Goal: Task Accomplishment & Management: Manage account settings

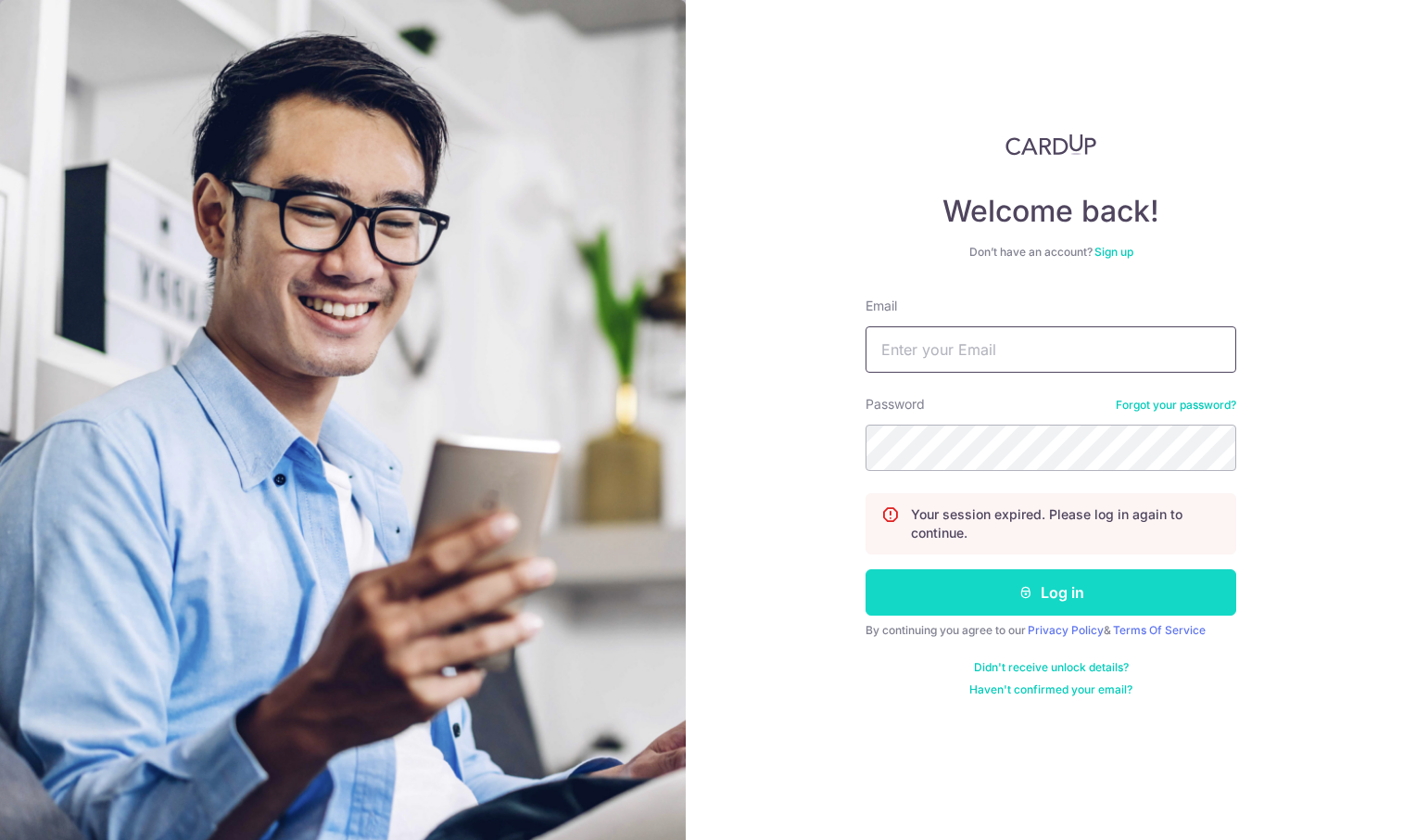
type input "[EMAIL_ADDRESS][DOMAIN_NAME]"
click at [1082, 596] on button "Log in" at bounding box center [1052, 593] width 371 height 46
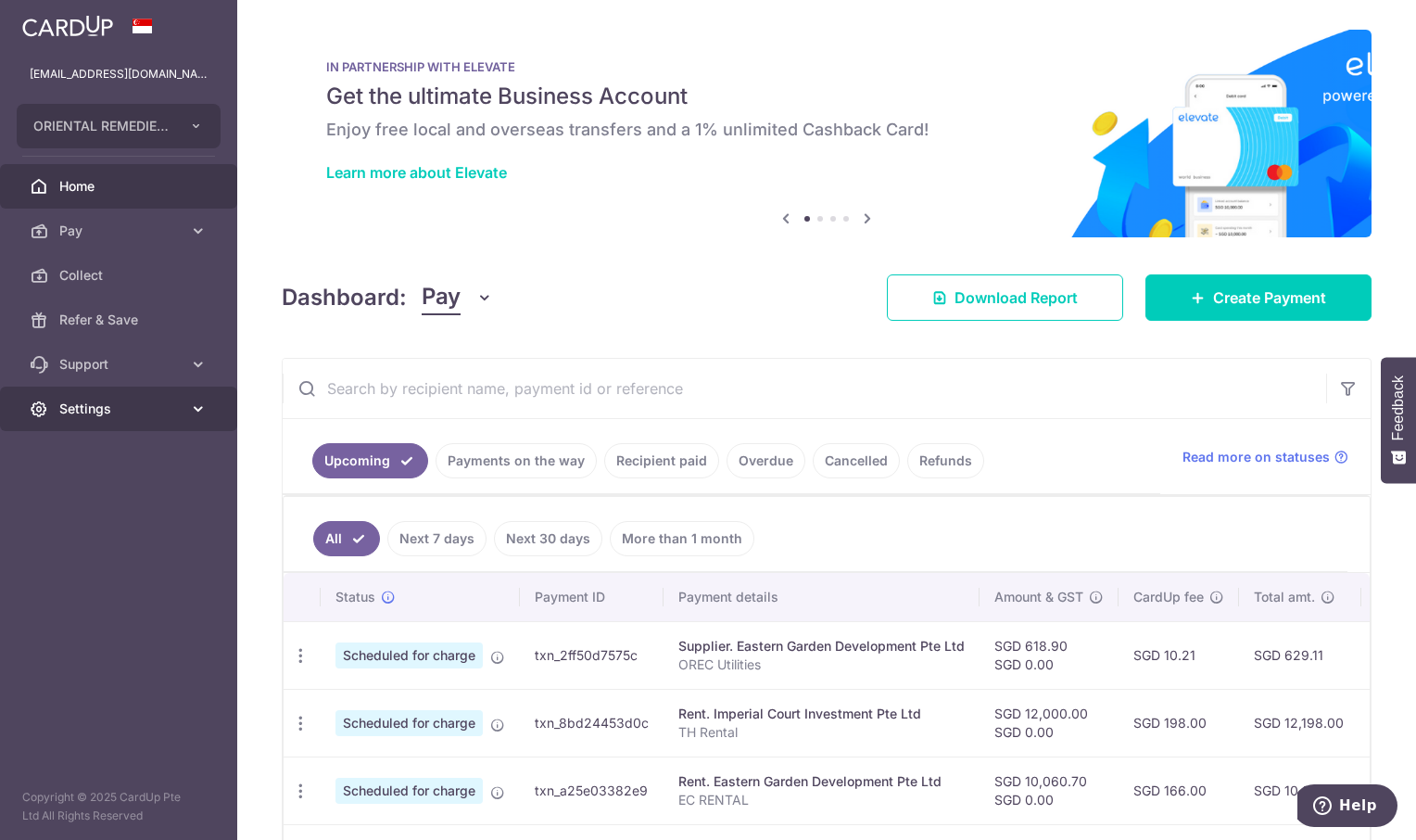
click at [85, 408] on span "Settings" at bounding box center [120, 408] width 123 height 18
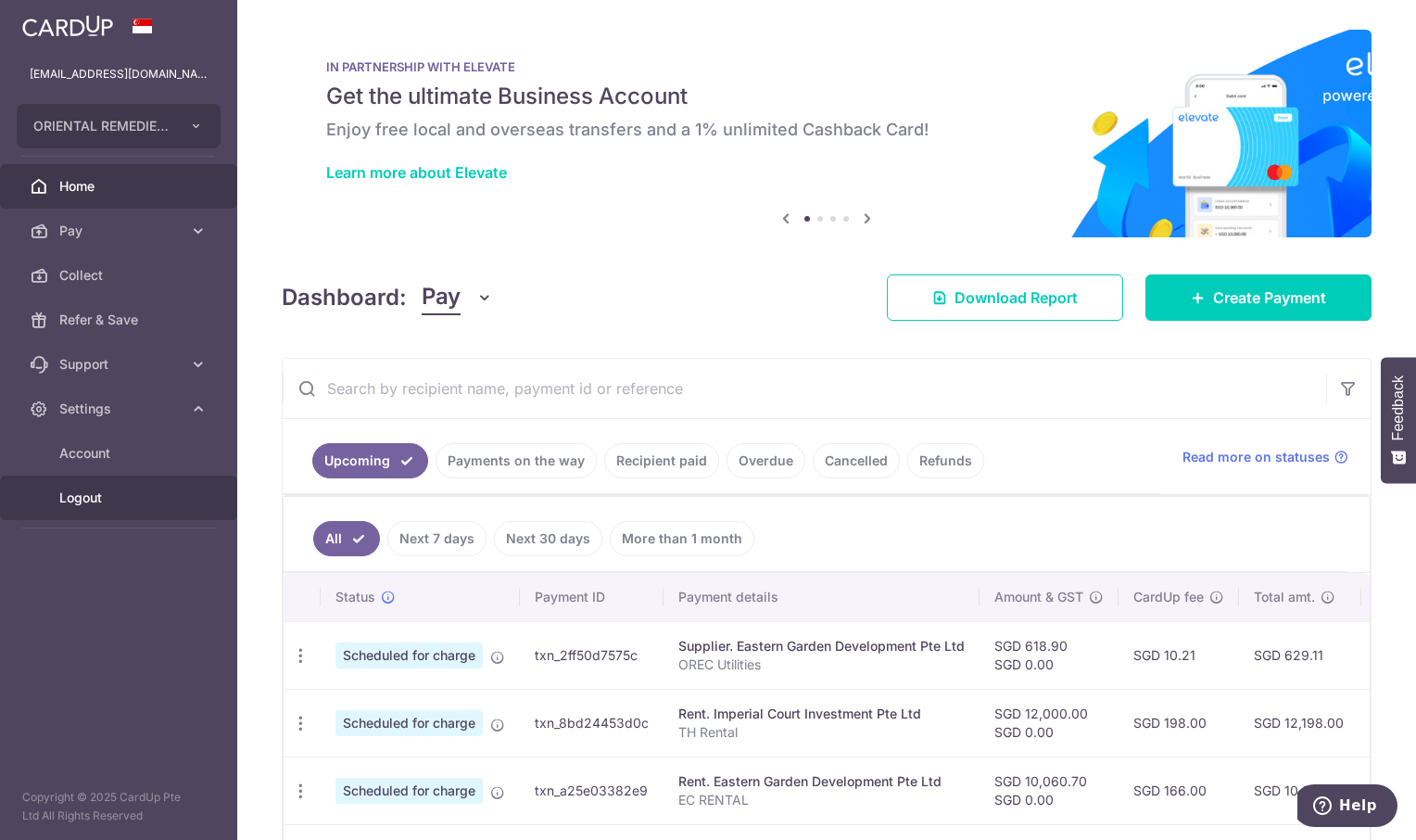
click at [94, 494] on span "Logout" at bounding box center [120, 497] width 123 height 18
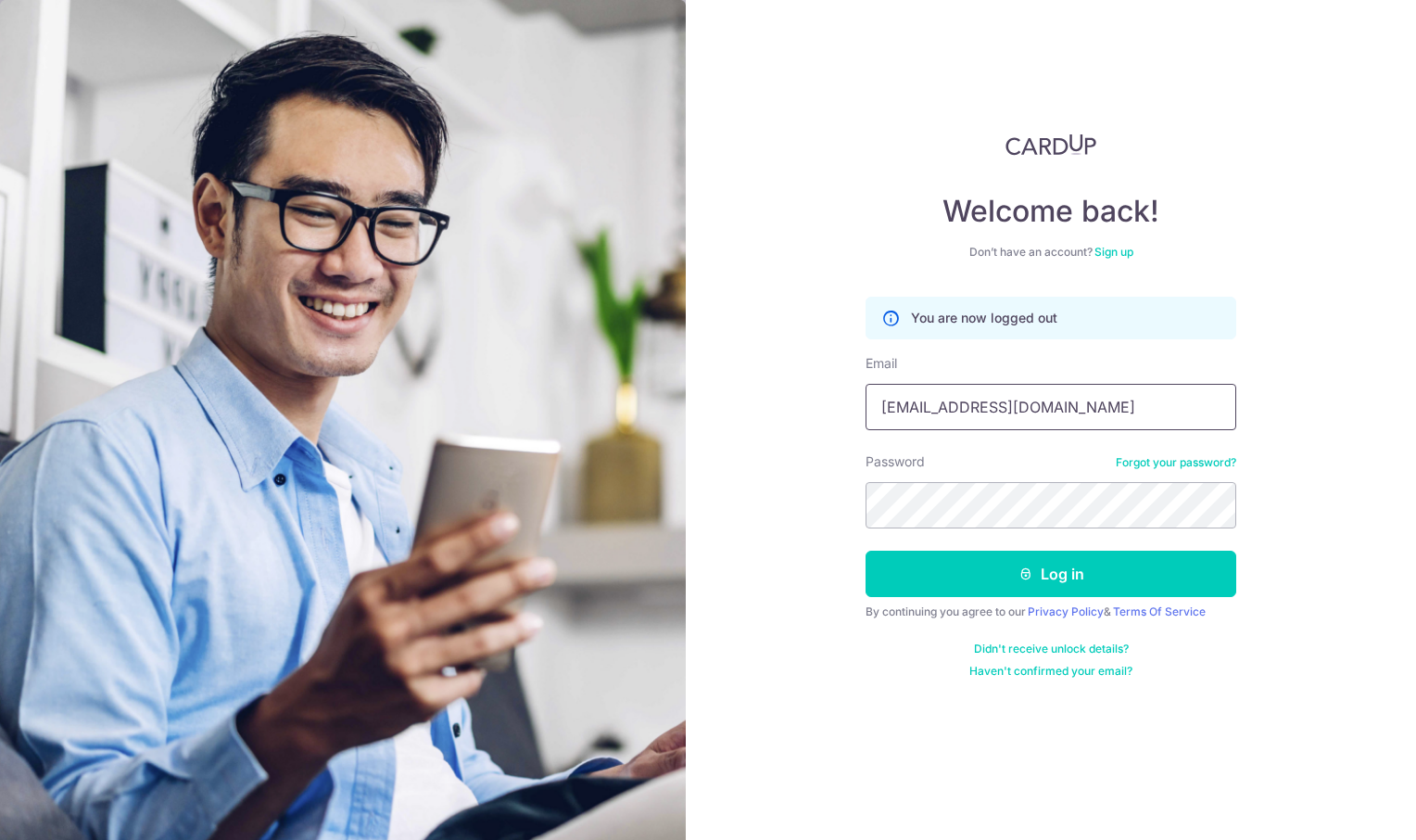
click at [970, 408] on input "[EMAIL_ADDRESS][DOMAIN_NAME]" at bounding box center [1052, 407] width 371 height 46
type input "meirongchen+ori@orientalremediesgroup.com"
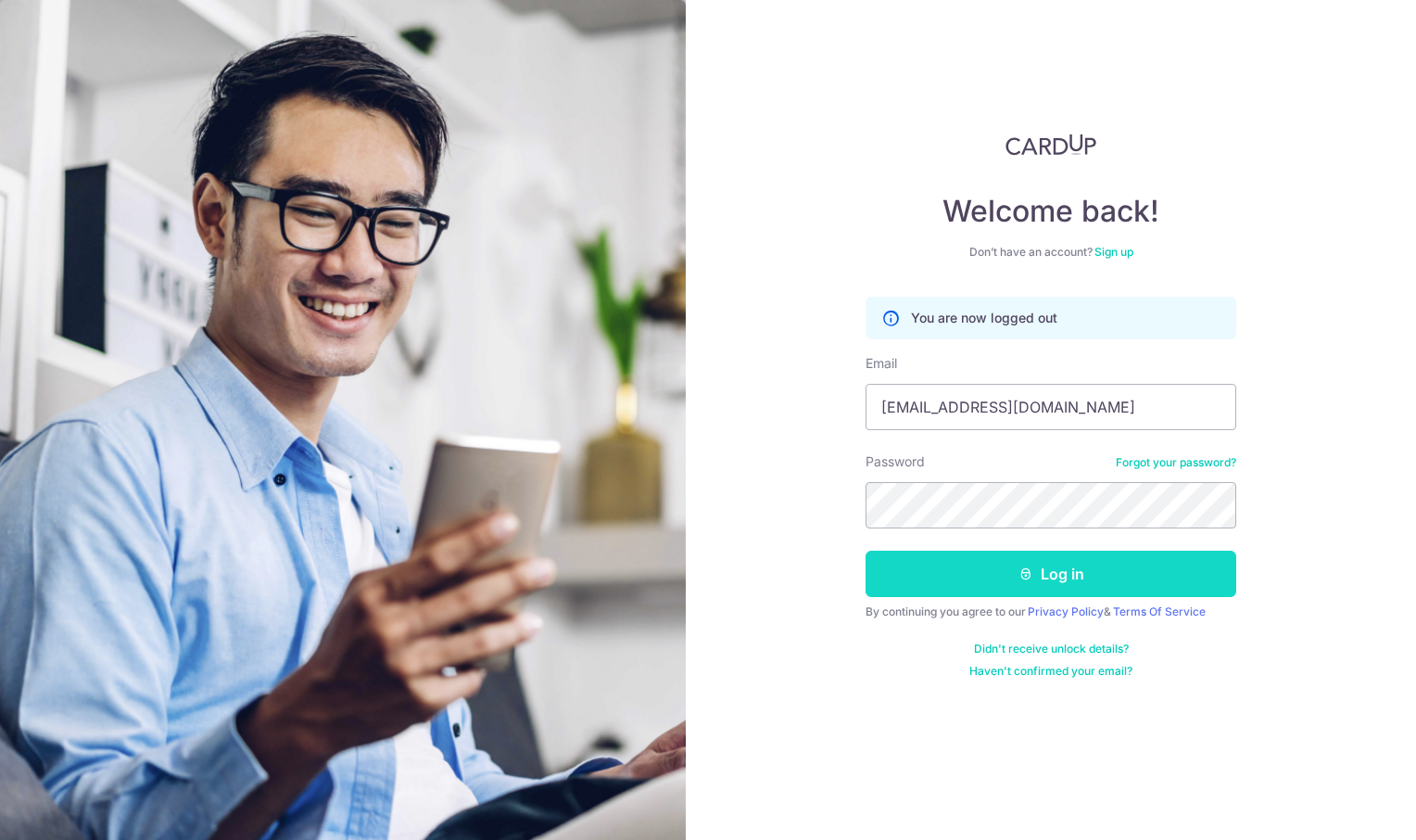
click at [1061, 571] on button "Log in" at bounding box center [1052, 574] width 371 height 46
